Goal: Task Accomplishment & Management: Manage account settings

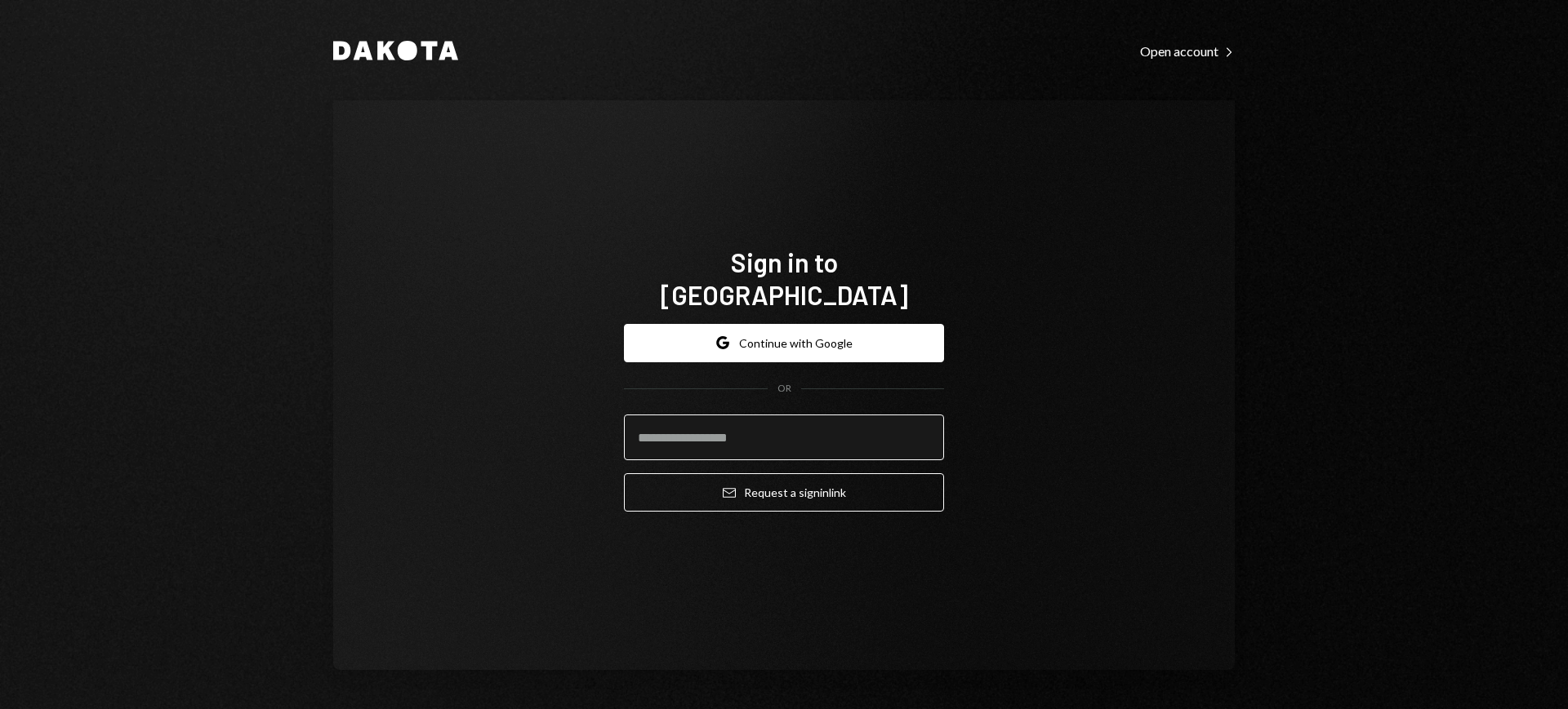
click at [900, 420] on input "email" at bounding box center [784, 437] width 320 height 46
click at [0, 708] on com-1password-button at bounding box center [0, 709] width 0 height 0
type input "**********"
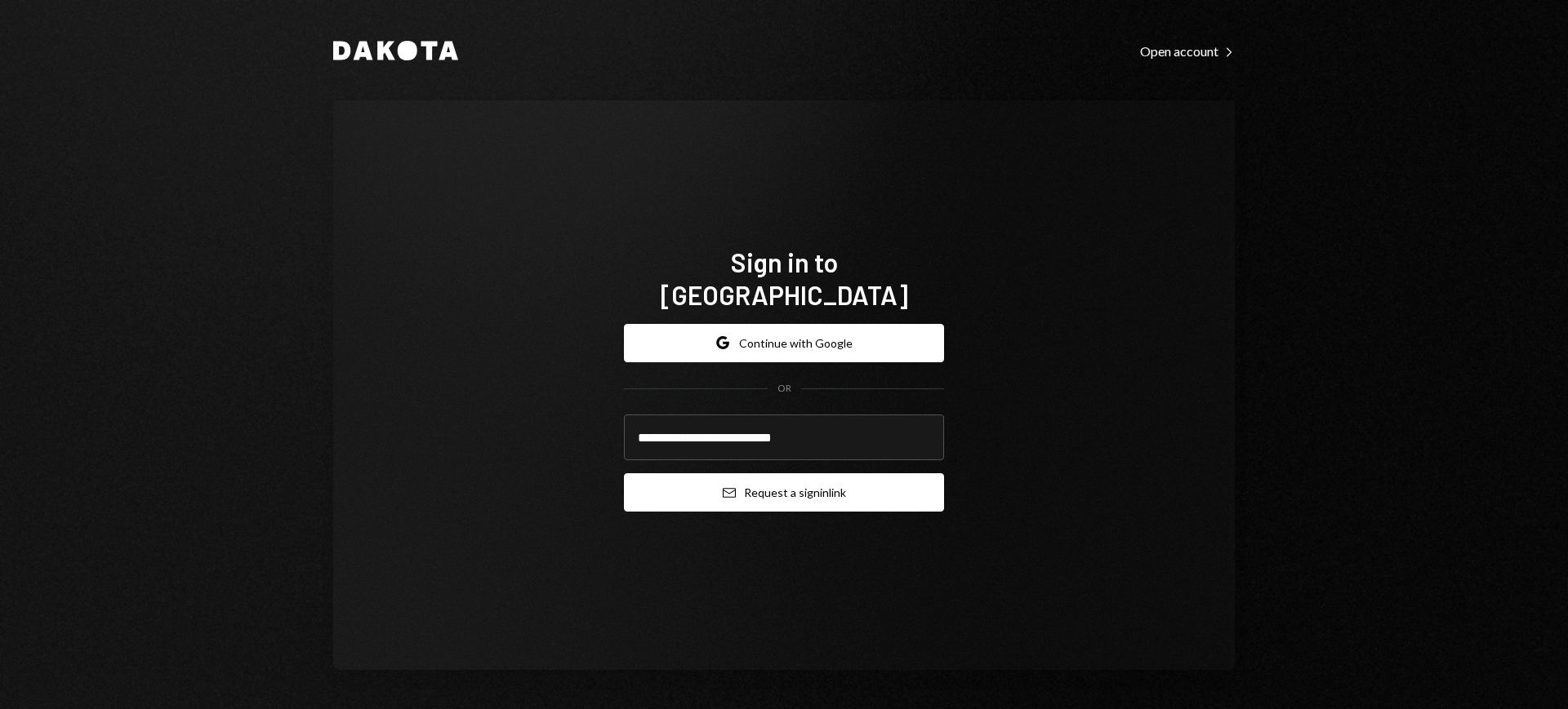
click at [774, 473] on button "Email Request a sign in link" at bounding box center [784, 492] width 320 height 38
